Goal: Communication & Community: Ask a question

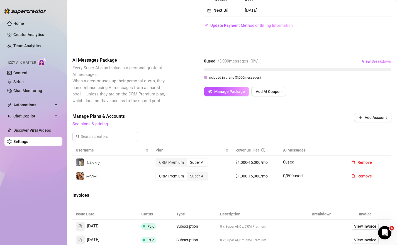
scroll to position [81, 0]
click at [169, 160] on div "CRM Premium" at bounding box center [171, 162] width 31 height 8
click at [157, 159] on input "CRM Premium" at bounding box center [157, 159] width 0 height 0
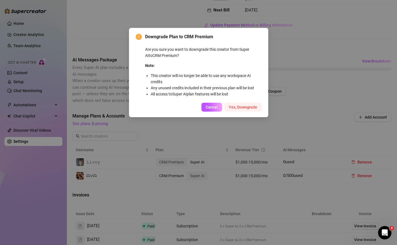
click at [245, 105] on span "Yes, Downgrade" at bounding box center [243, 107] width 28 height 4
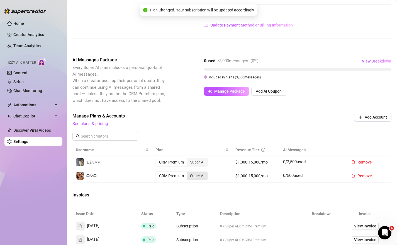
click at [193, 177] on div "Super AI" at bounding box center [197, 176] width 21 height 8
click at [188, 172] on input "Super AI" at bounding box center [188, 172] width 0 height 0
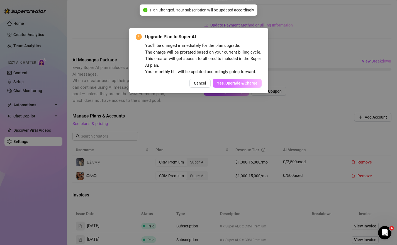
click at [235, 82] on span "Yes, Upgrade & Charge" at bounding box center [237, 83] width 40 height 4
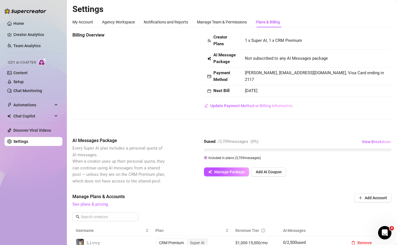
click at [387, 235] on div "Open Intercom Messenger" at bounding box center [385, 232] width 18 height 18
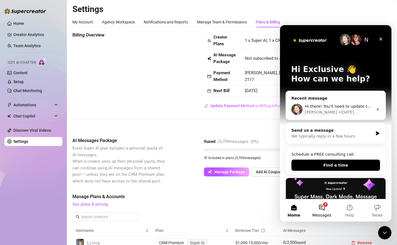
click at [325, 206] on button "4 Messages" at bounding box center [322, 210] width 28 height 22
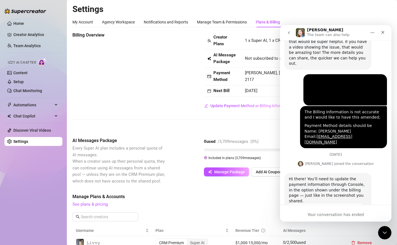
scroll to position [264, 0]
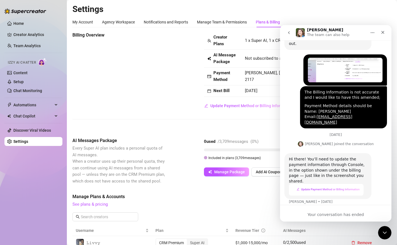
click at [336, 201] on div "[DATE] Hey, What brings you here [DATE]? [PERSON_NAME] • [DATE] Report Bug 🐛 Ex…" at bounding box center [335, 1] width 111 height 429
click at [332, 184] on img "Ella says…" at bounding box center [326, 189] width 75 height 11
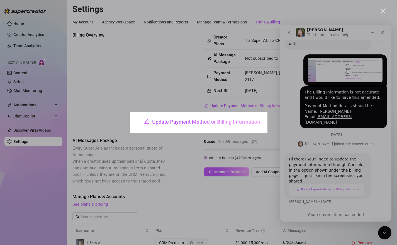
click at [173, 119] on img "Close" at bounding box center [199, 122] width 138 height 21
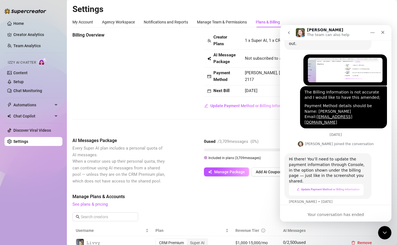
click at [242, 120] on div "Billing Overview Creator Plans 1 x Super AI, 1 x CRM Premium AI Message Package…" at bounding box center [231, 80] width 319 height 96
click at [385, 33] on div "Close" at bounding box center [383, 32] width 10 height 10
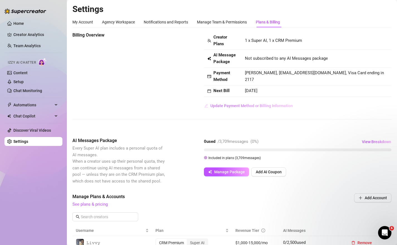
scroll to position [264, 0]
click at [261, 103] on button "Update Payment Method or Billing Information" at bounding box center [248, 105] width 89 height 9
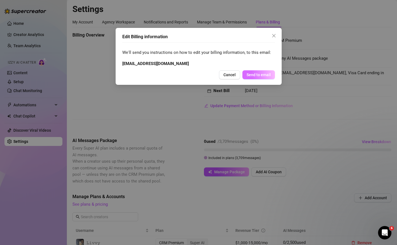
click at [261, 76] on span "Send to email" at bounding box center [259, 74] width 24 height 4
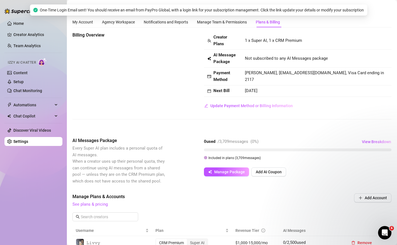
click at [389, 228] on div "Open Intercom Messenger" at bounding box center [385, 232] width 18 height 18
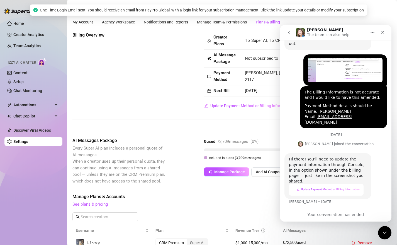
click at [333, 211] on div "Your conversation has ended" at bounding box center [335, 214] width 111 height 6
click at [375, 35] on button "Home" at bounding box center [372, 32] width 11 height 11
click at [342, 55] on div "Download transcript" at bounding box center [357, 58] width 40 height 6
click at [289, 33] on icon "go back" at bounding box center [289, 32] width 4 height 4
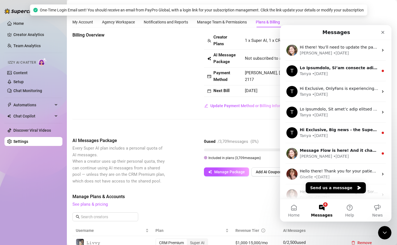
scroll to position [0, 0]
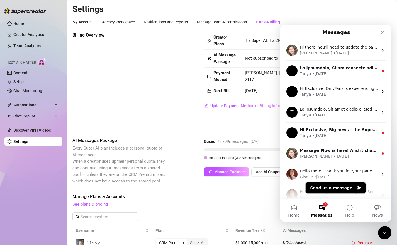
click at [335, 187] on button "Send us a message" at bounding box center [336, 187] width 60 height 11
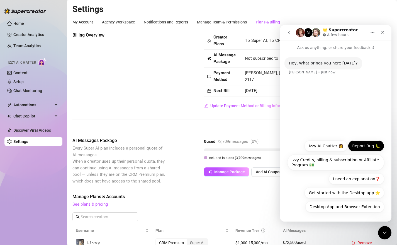
click at [360, 142] on button "Report Bug 🐛" at bounding box center [366, 145] width 36 height 11
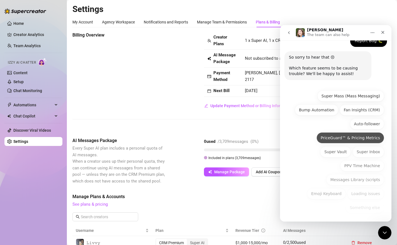
scroll to position [40, 0]
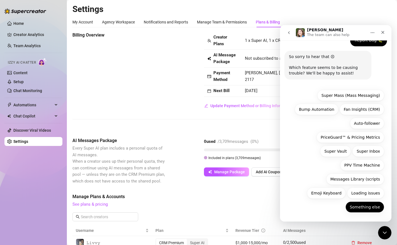
click at [362, 206] on button "Something else" at bounding box center [364, 206] width 39 height 11
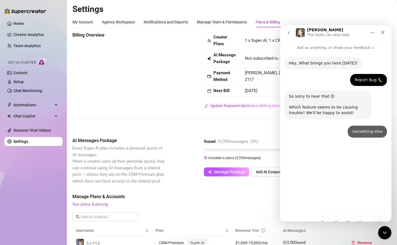
scroll to position [0, 0]
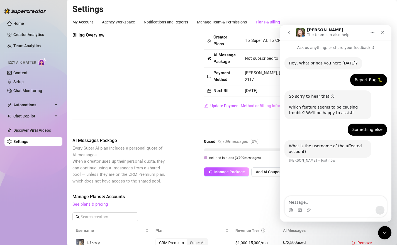
click at [337, 201] on textarea "Message…" at bounding box center [336, 200] width 102 height 9
type textarea "my overall account, this is a job i have raised previously and still not fixed"
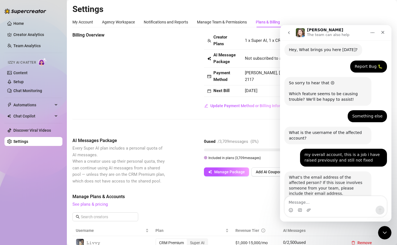
click at [325, 202] on textarea "Message…" at bounding box center [336, 200] width 102 height 9
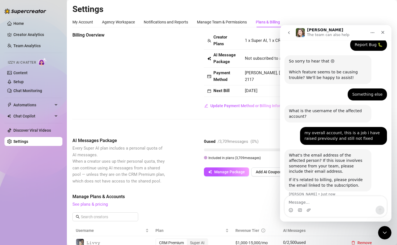
scroll to position [42, 0]
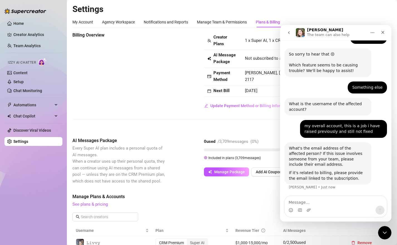
click at [308, 198] on textarea "Message…" at bounding box center [336, 200] width 102 height 9
type textarea "[EMAIL_ADDRESS][DOMAIN_NAME]"
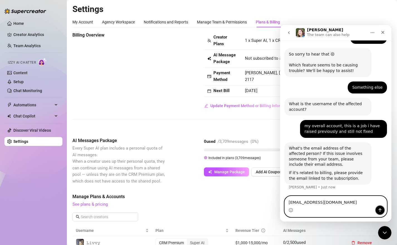
click at [381, 208] on icon "Send a message…" at bounding box center [380, 210] width 4 height 4
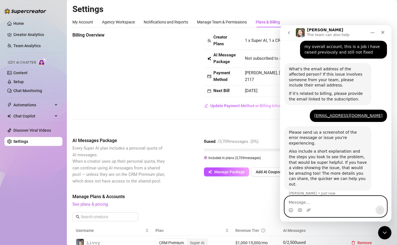
scroll to position [122, 0]
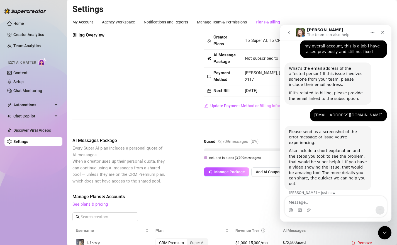
click at [180, 105] on div "Billing Overview Creator Plans 1 x Super AI, 1 x CRM Premium AI Message Package…" at bounding box center [231, 71] width 319 height 78
drag, startPoint x: 381, startPoint y: 33, endPoint x: 638, endPoint y: 60, distance: 258.2
click at [381, 33] on icon "Close" at bounding box center [383, 32] width 4 height 4
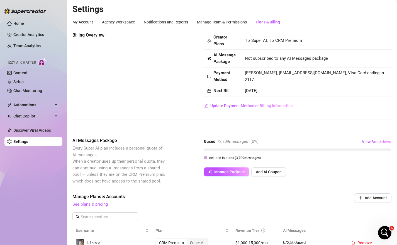
click at [388, 231] on icon "Open Intercom Messenger" at bounding box center [384, 232] width 9 height 9
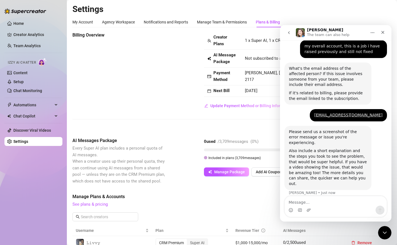
click at [328, 203] on textarea "Message…" at bounding box center [336, 200] width 102 height 9
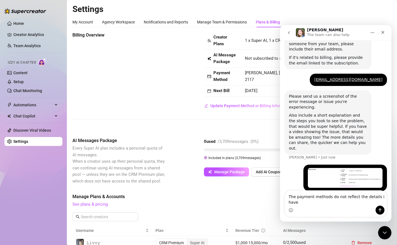
scroll to position [158, 0]
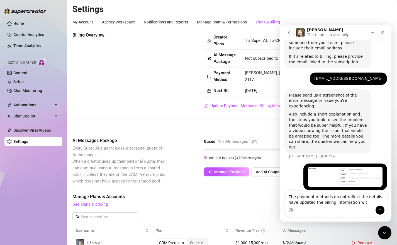
type textarea "The payment methods do not reflect the details i have updated the billing infor…"
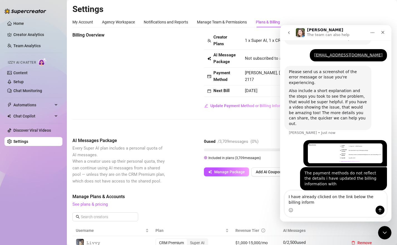
scroll to position [182, 0]
type textarea "I have already clicked on the link below the billing information"
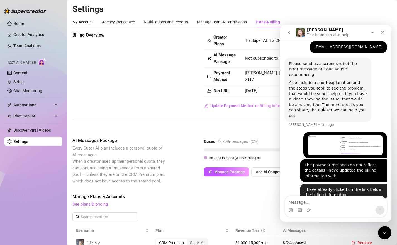
scroll to position [194, 0]
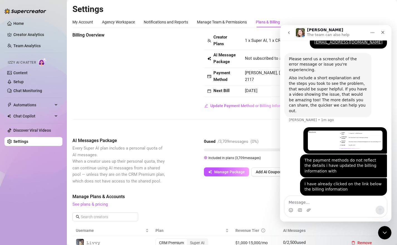
click at [206, 117] on div "Billing Overview Creator Plans 1 x Super AI, 1 x CRM Premium AI Message Package…" at bounding box center [231, 80] width 319 height 96
click at [384, 34] on icon "Close" at bounding box center [383, 32] width 4 height 4
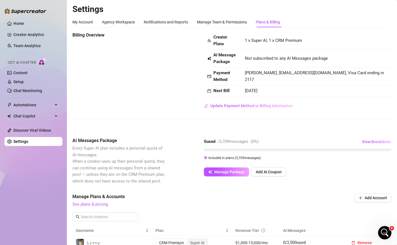
click at [382, 233] on icon "Open Intercom Messenger" at bounding box center [384, 232] width 9 height 9
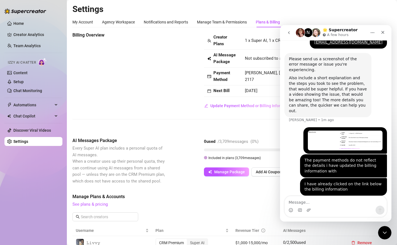
click at [314, 205] on textarea "Message…" at bounding box center [336, 200] width 102 height 9
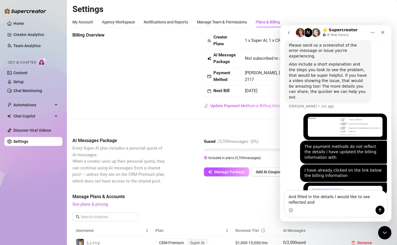
scroll to position [214, 0]
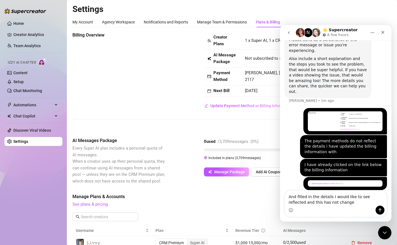
type textarea "And filled in the details I would like to see reflected and this has not changed"
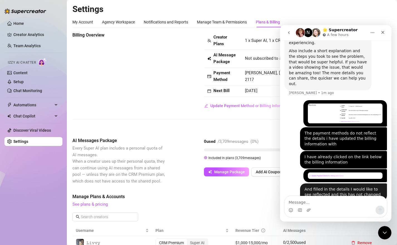
scroll to position [226, 0]
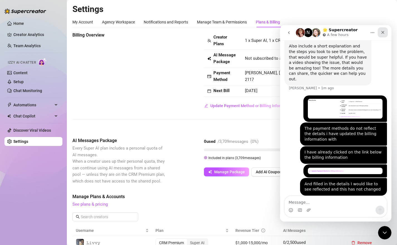
click at [381, 31] on icon "Close" at bounding box center [383, 32] width 4 height 4
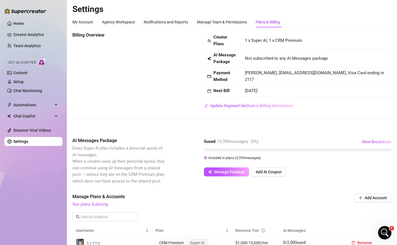
click at [388, 235] on div "Open Intercom Messenger" at bounding box center [385, 232] width 18 height 18
